Goal: Task Accomplishment & Management: Check status

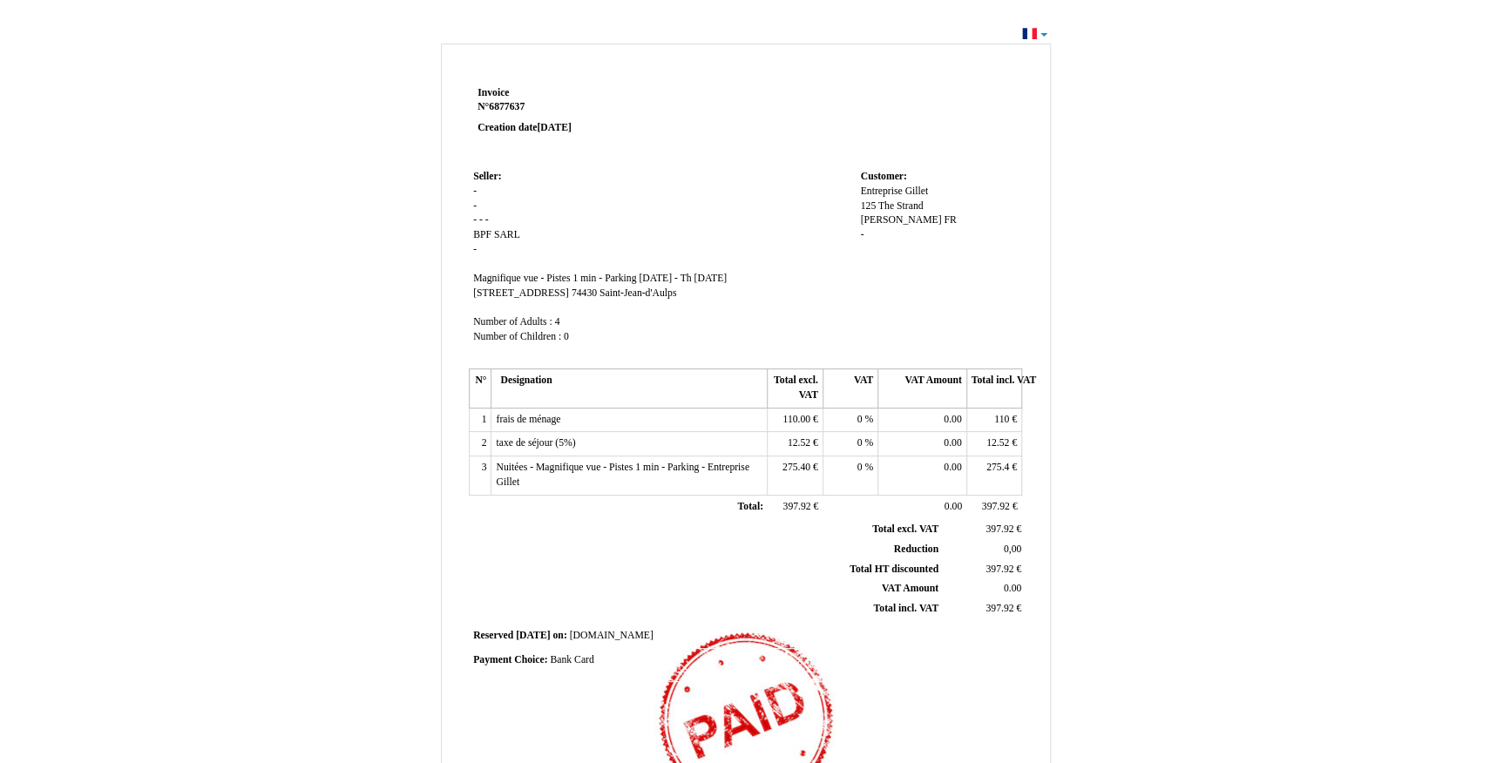
click at [1046, 37] on div "Invoice Invoice N° 6877637 6877637 Creation date [DATE] Seller: Seller: - - - -…" at bounding box center [745, 523] width 1490 height 1003
click at [1042, 34] on div "Invoice Invoice N° 6877637 6877637 Creation date [DATE] Seller: Seller: - - - -…" at bounding box center [745, 523] width 1490 height 1003
click at [1036, 34] on div "Invoice Invoice N° 6877637 6877637 Creation date [DATE] Seller: Seller: - - - -…" at bounding box center [745, 523] width 1490 height 1003
click at [1045, 32] on div "Invoice Invoice N° 6877637 6877637 Creation date [DATE] Seller: Seller: - - - -…" at bounding box center [745, 523] width 1490 height 1003
